Goal: Navigation & Orientation: Understand site structure

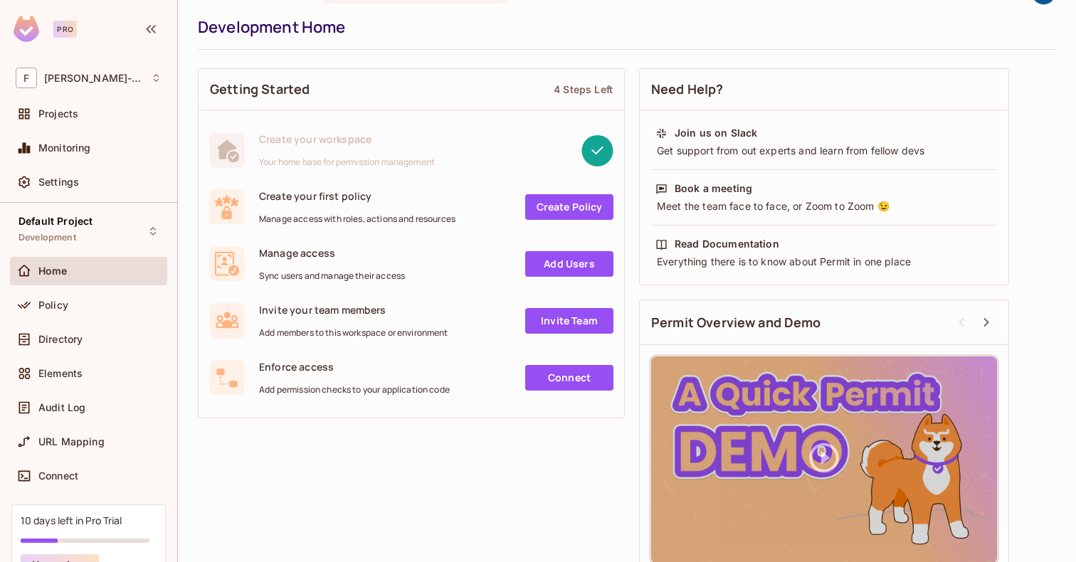
scroll to position [46, 0]
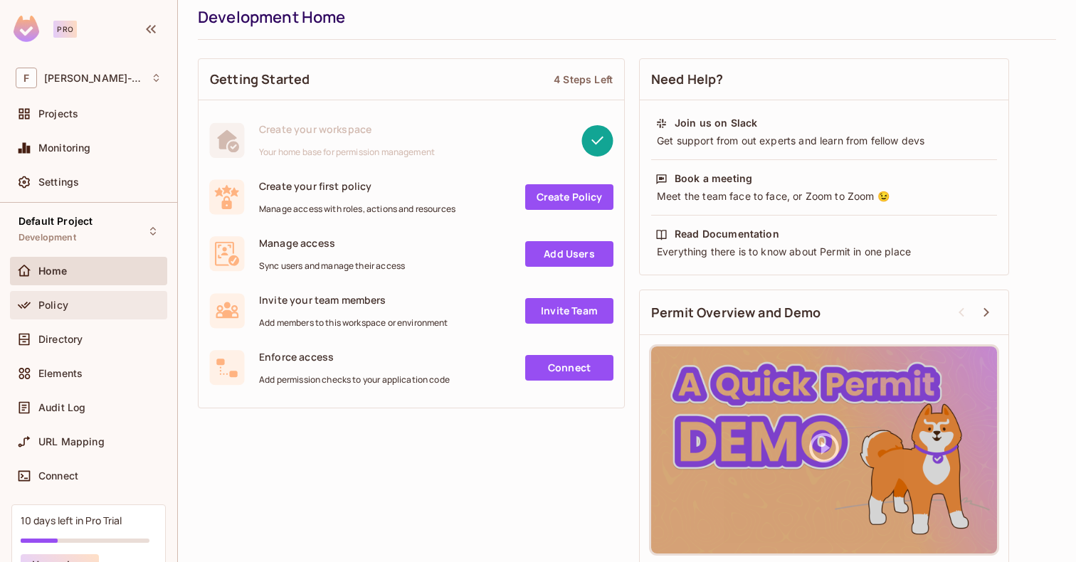
click at [68, 305] on div "Policy" at bounding box center [99, 305] width 123 height 11
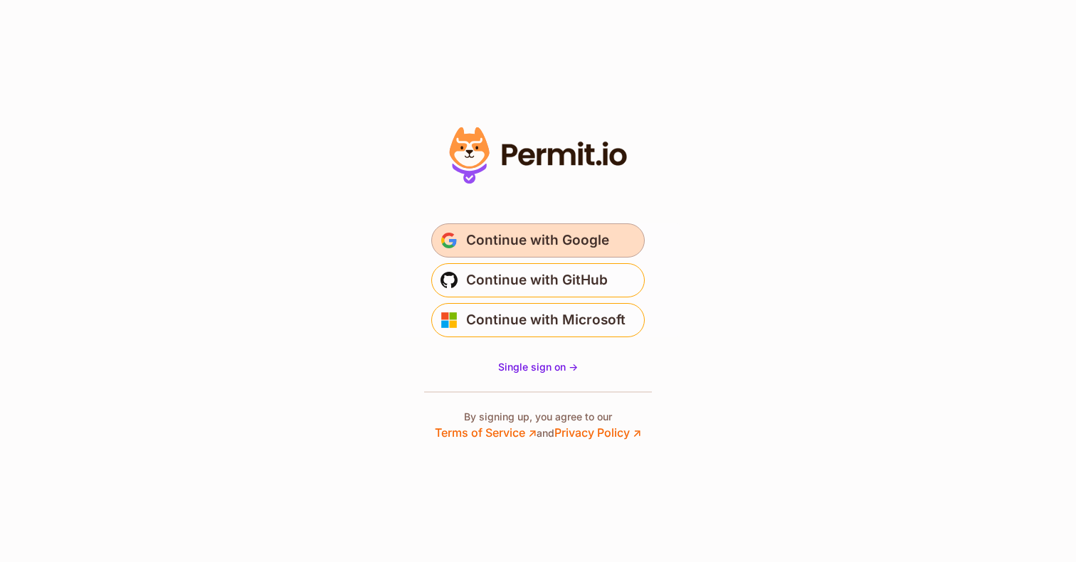
click at [505, 236] on span "Continue with Google" at bounding box center [537, 240] width 143 height 23
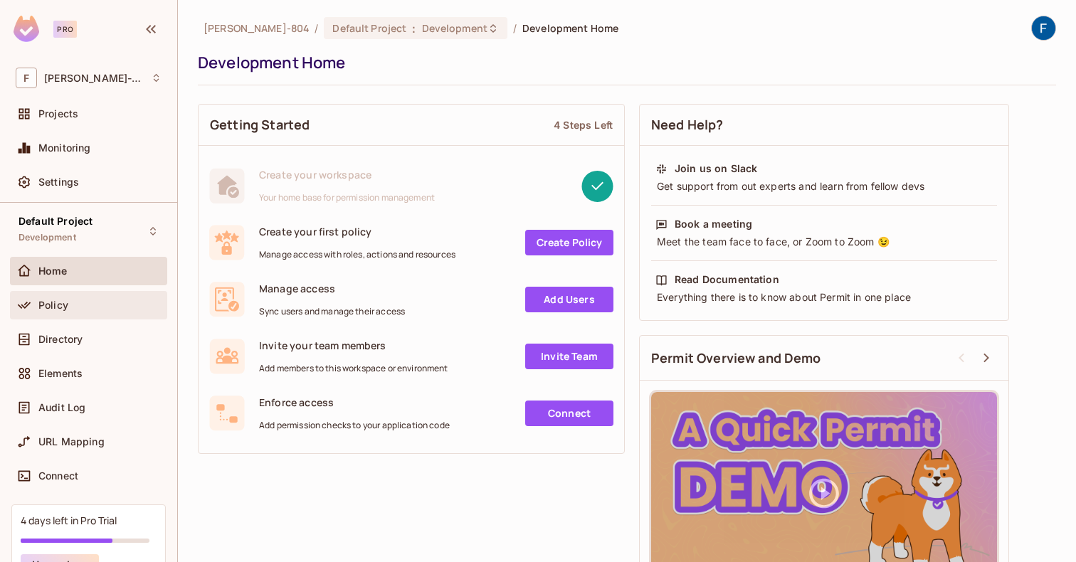
click at [77, 305] on div "Policy" at bounding box center [99, 305] width 123 height 11
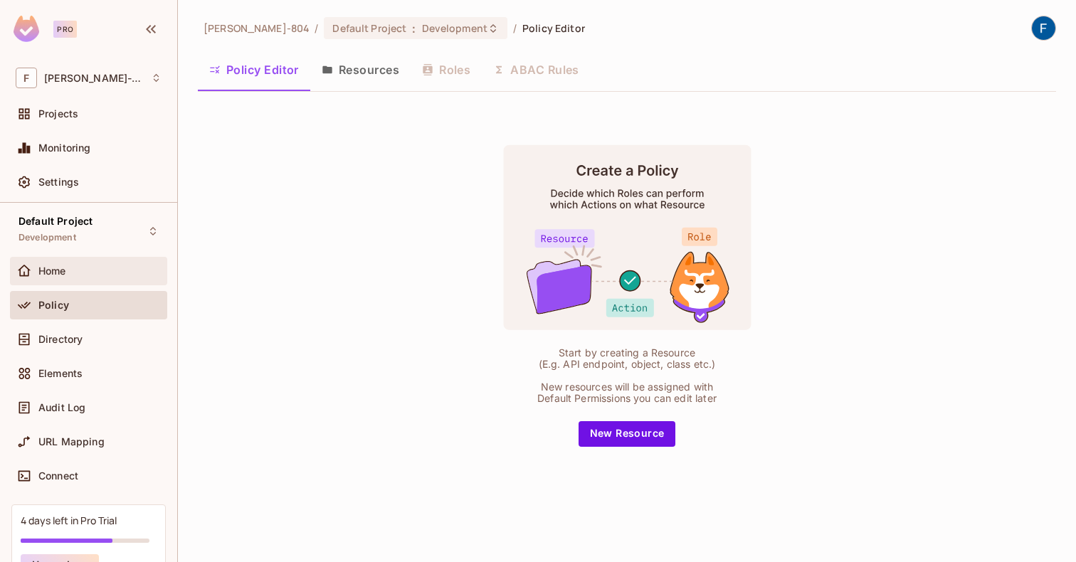
click at [77, 278] on div "Home" at bounding box center [89, 271] width 146 height 17
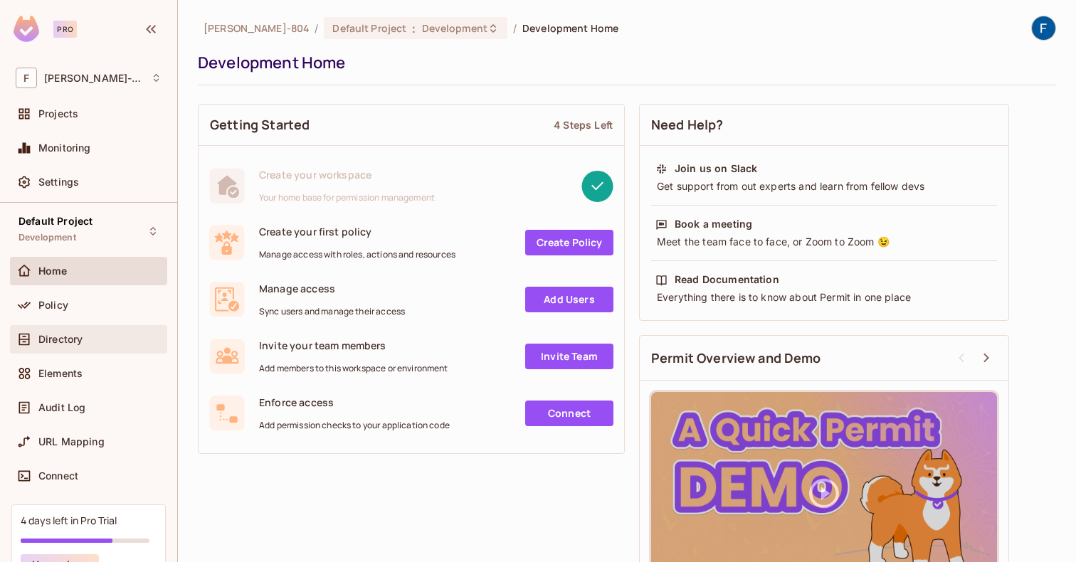
click at [73, 335] on span "Directory" at bounding box center [60, 339] width 44 height 11
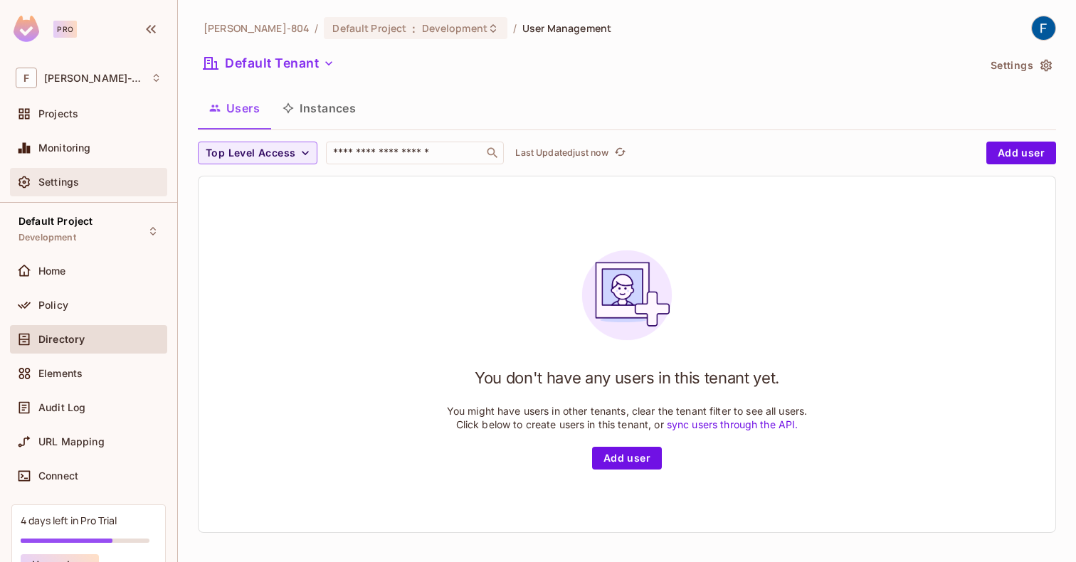
click at [66, 185] on span "Settings" at bounding box center [58, 181] width 41 height 11
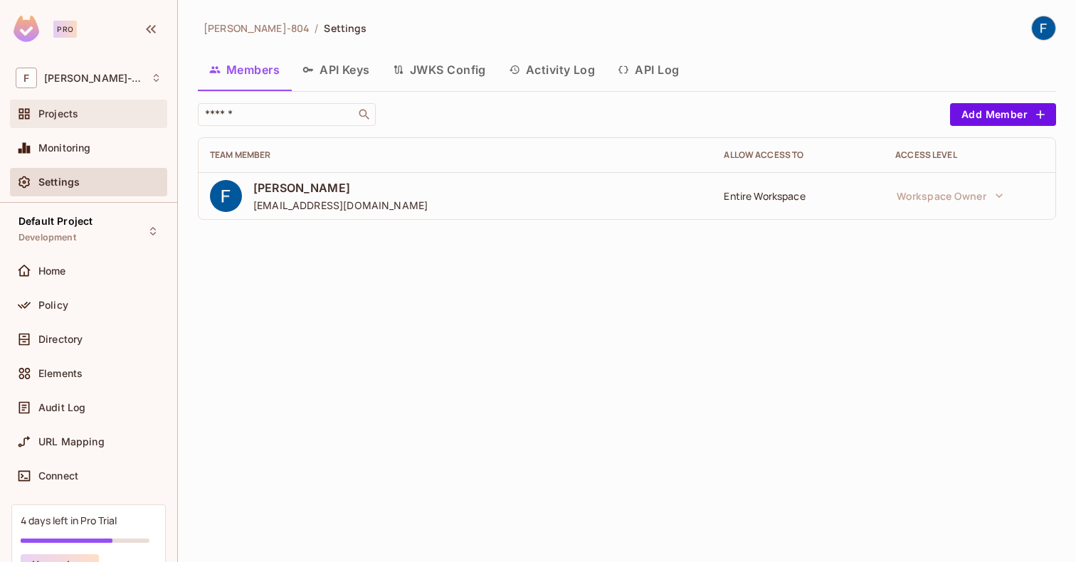
click at [97, 119] on div "Projects" at bounding box center [99, 113] width 123 height 11
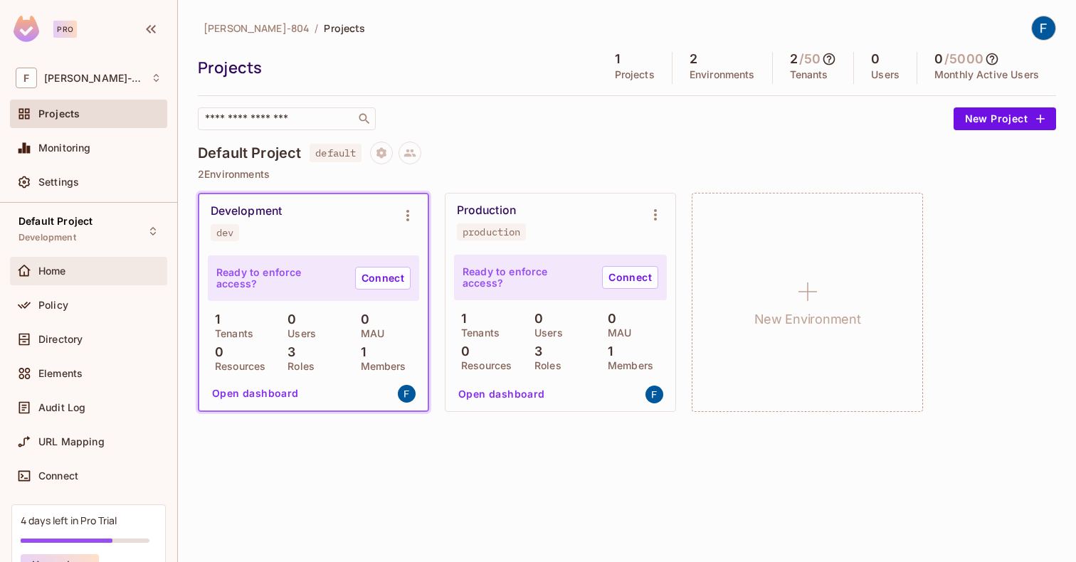
click at [78, 274] on div "Home" at bounding box center [99, 270] width 123 height 11
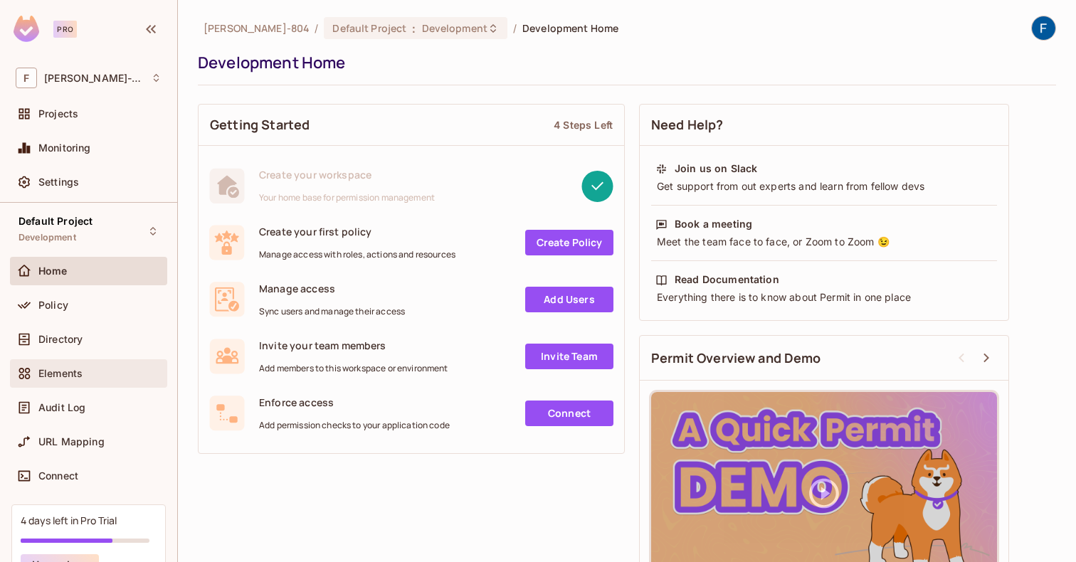
click at [68, 366] on div "Elements" at bounding box center [89, 373] width 146 height 17
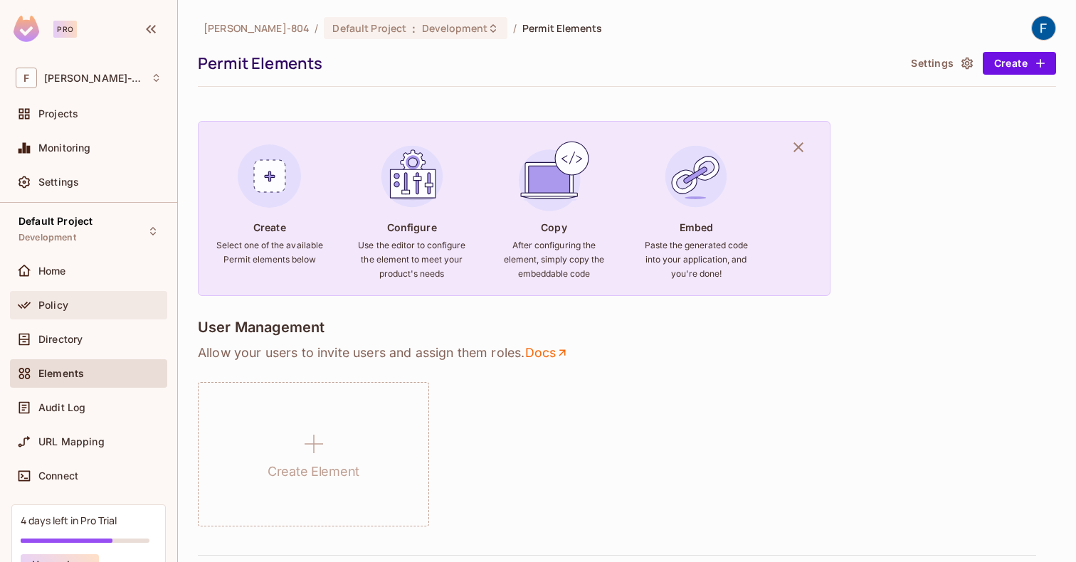
click at [65, 311] on div "Policy" at bounding box center [89, 305] width 146 height 17
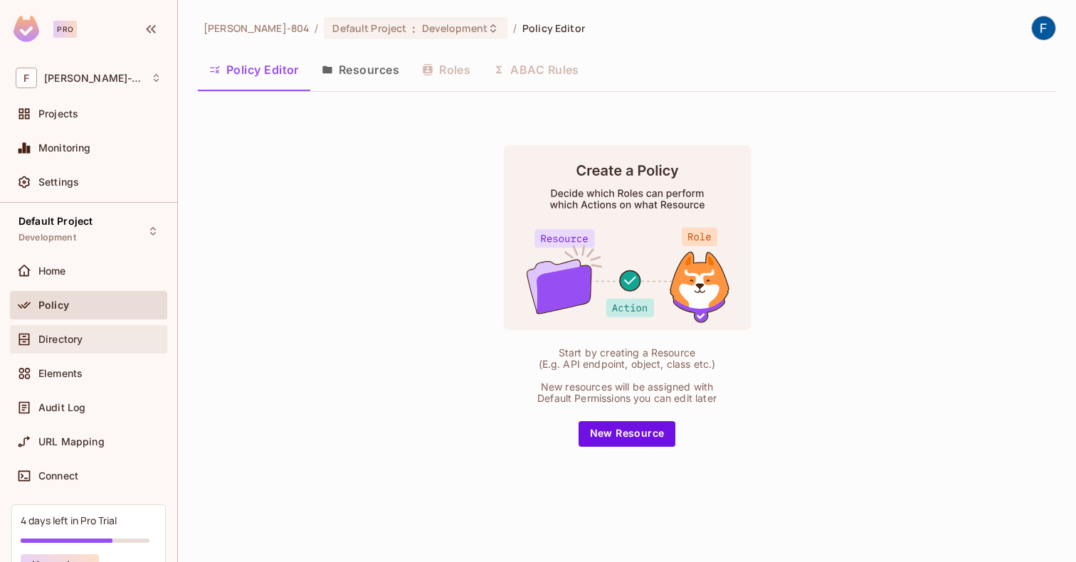
click at [63, 341] on span "Directory" at bounding box center [60, 339] width 44 height 11
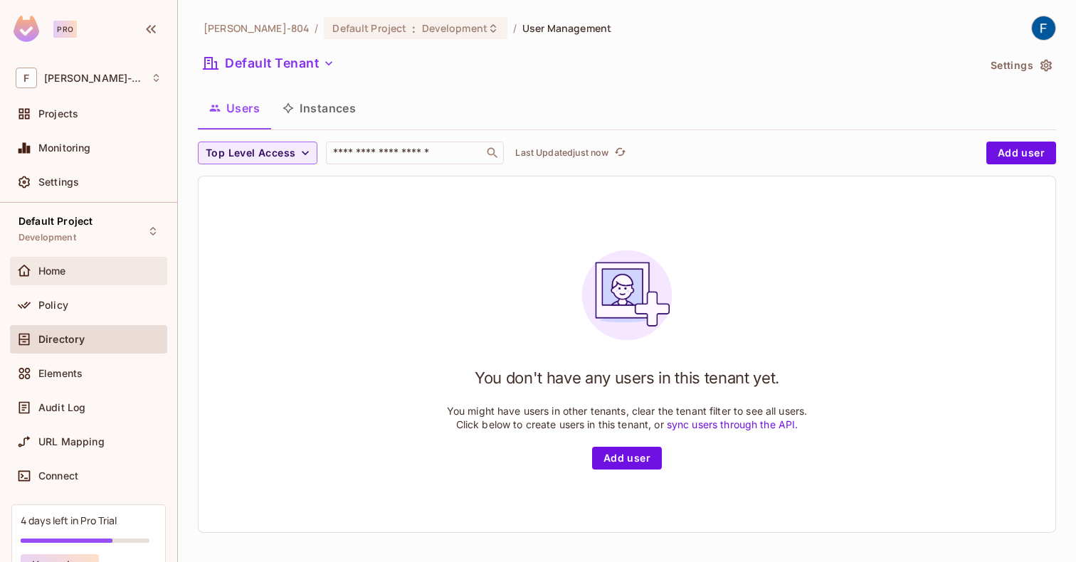
click at [63, 279] on div "Home" at bounding box center [88, 271] width 157 height 28
